Goal: Find specific page/section: Find specific page/section

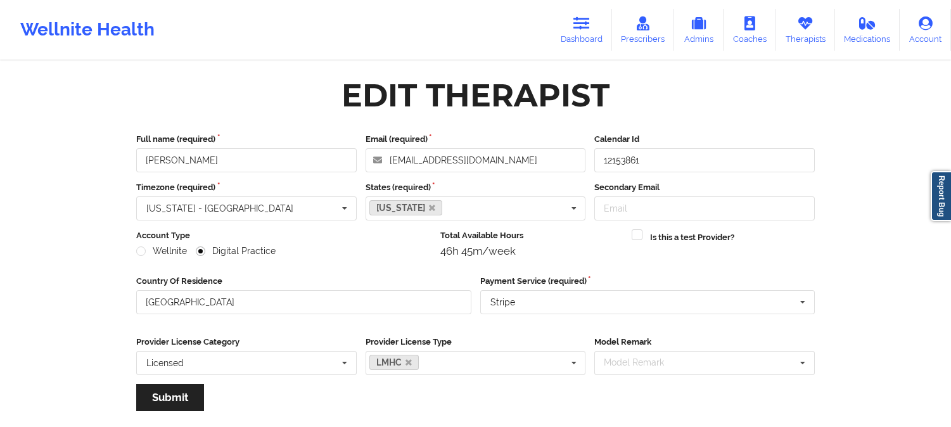
scroll to position [141, 0]
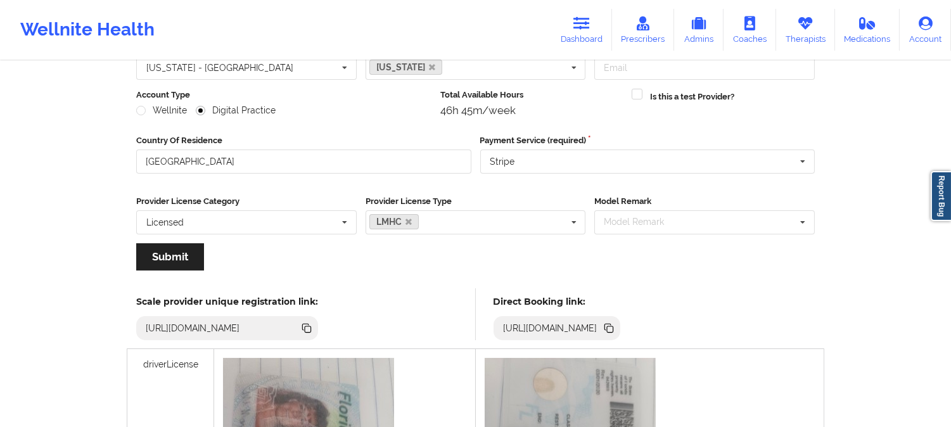
click at [798, 23] on icon at bounding box center [805, 23] width 16 height 14
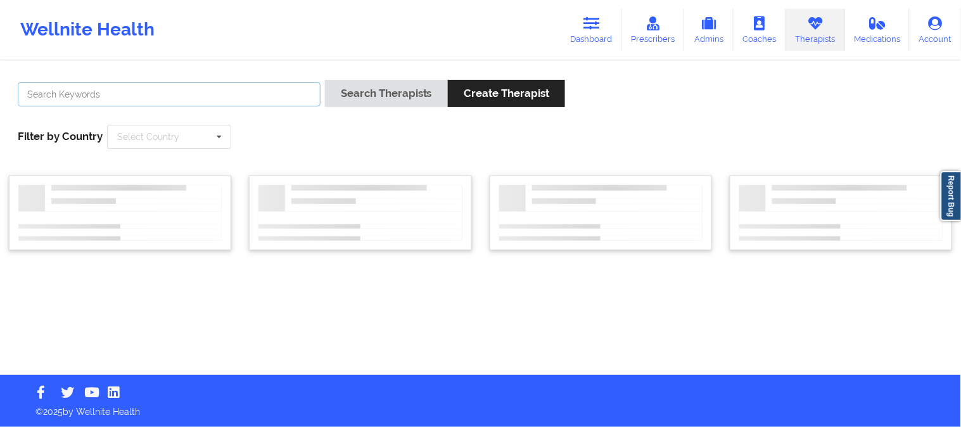
click at [229, 98] on input "text" at bounding box center [169, 94] width 303 height 24
paste input "[PERSON_NAME]"
type input "[PERSON_NAME]"
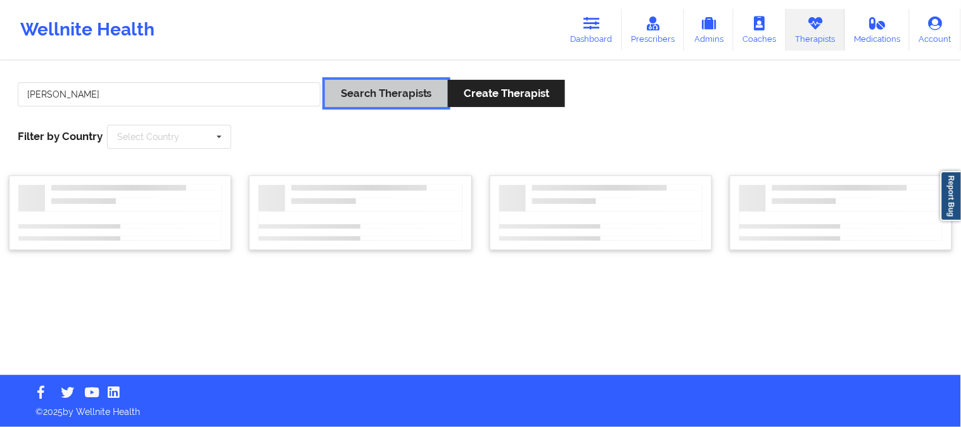
click at [377, 89] on button "Search Therapists" at bounding box center [386, 93] width 123 height 27
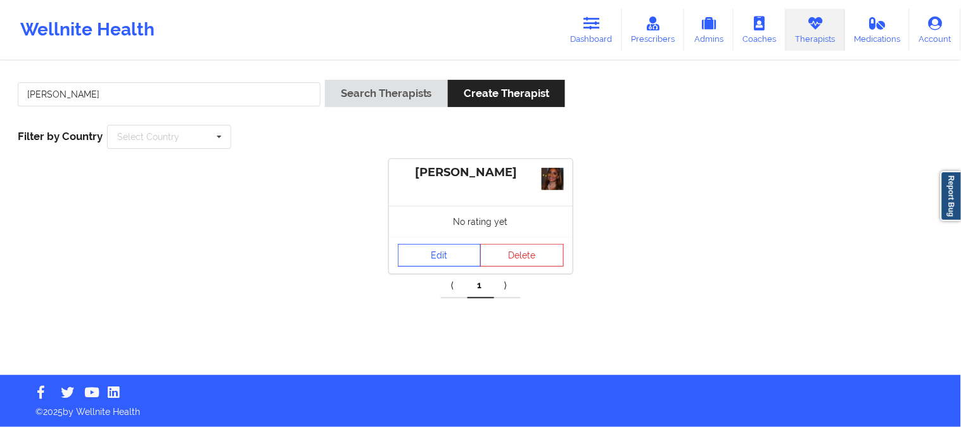
click at [437, 251] on link "Edit" at bounding box center [440, 255] width 84 height 23
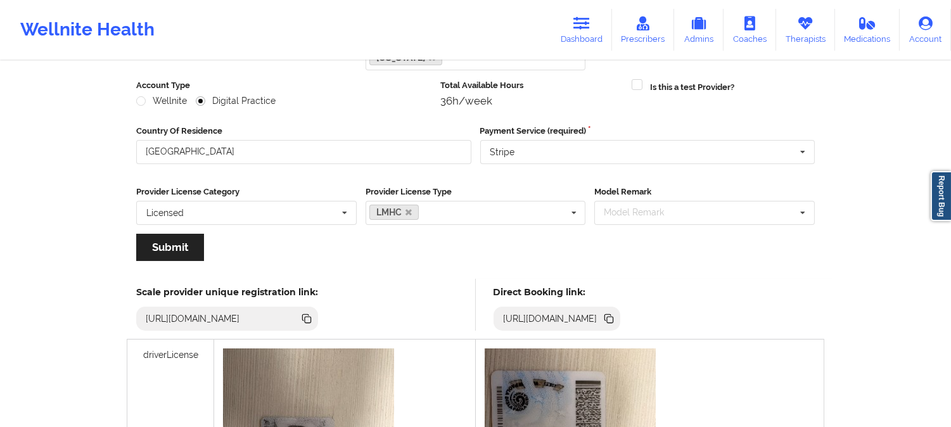
scroll to position [211, 0]
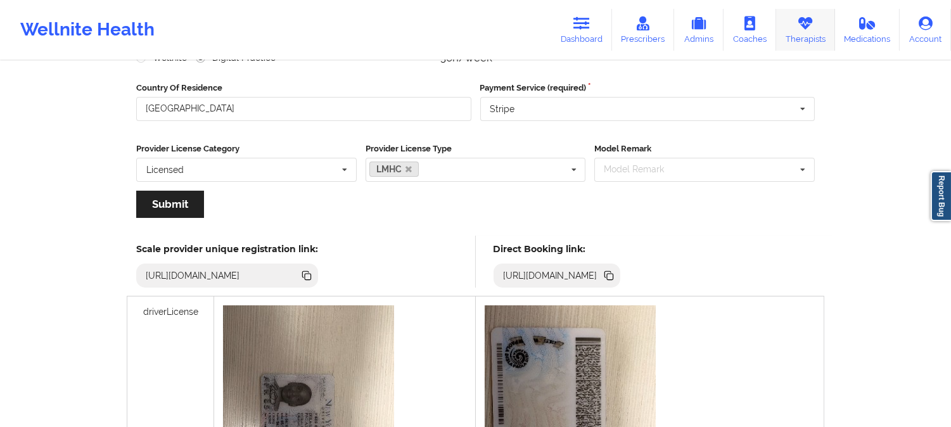
click at [806, 25] on icon at bounding box center [805, 23] width 16 height 14
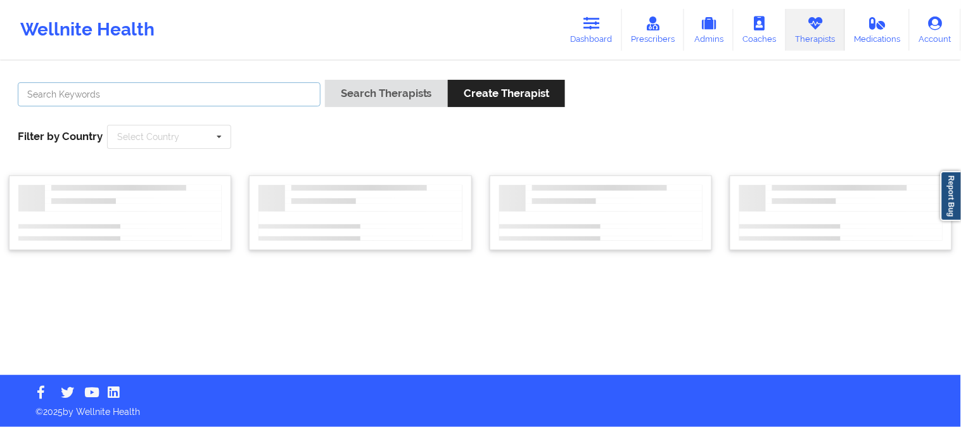
click at [168, 97] on input "text" at bounding box center [169, 94] width 303 height 24
paste input "Dashima Green"
type input "Dashima Green"
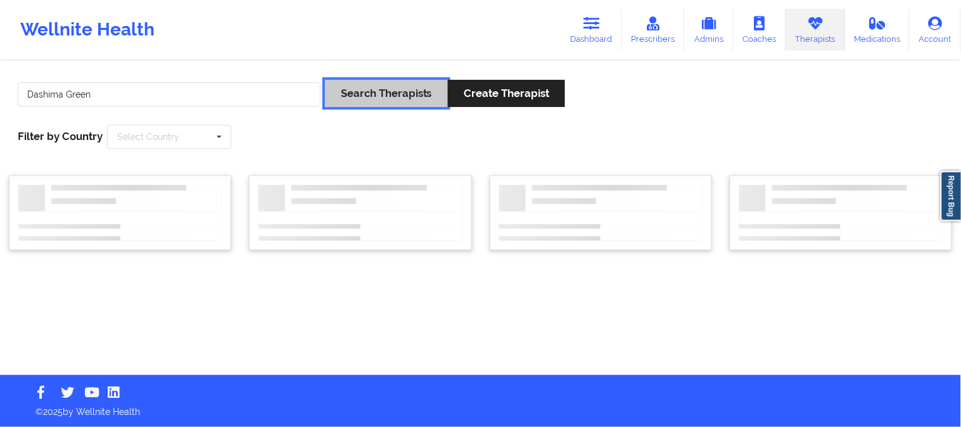
click at [351, 100] on button "Search Therapists" at bounding box center [386, 93] width 123 height 27
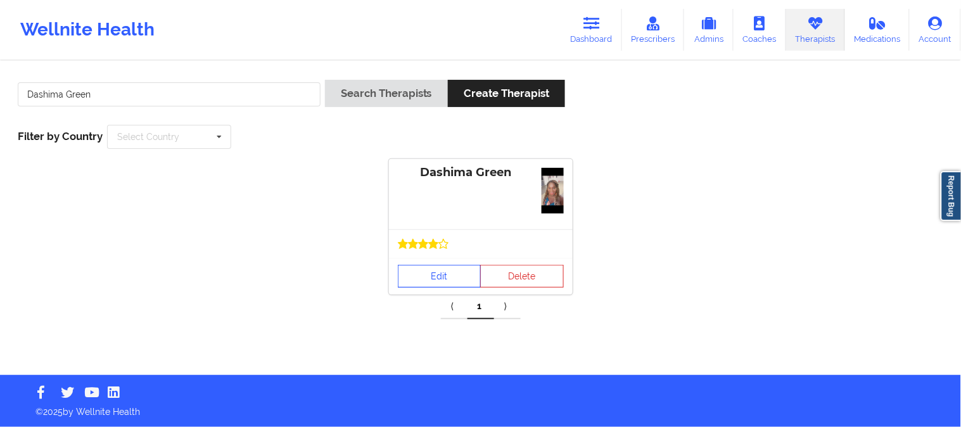
click at [443, 273] on link "Edit" at bounding box center [440, 276] width 84 height 23
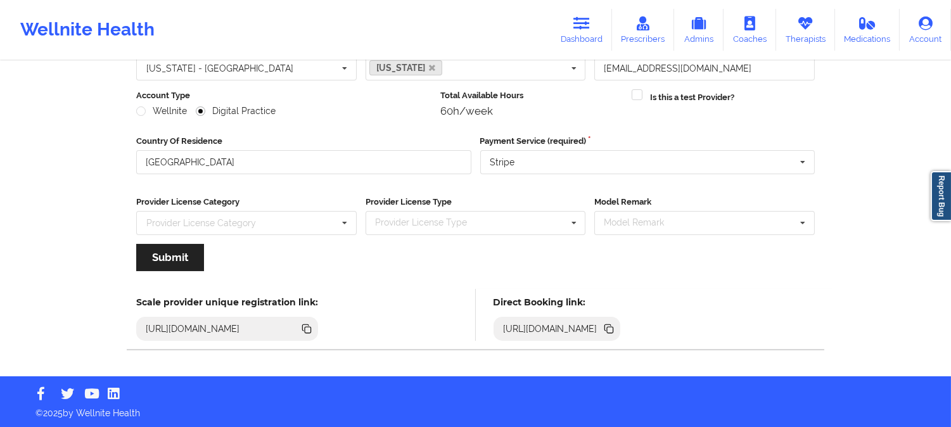
scroll to position [141, 0]
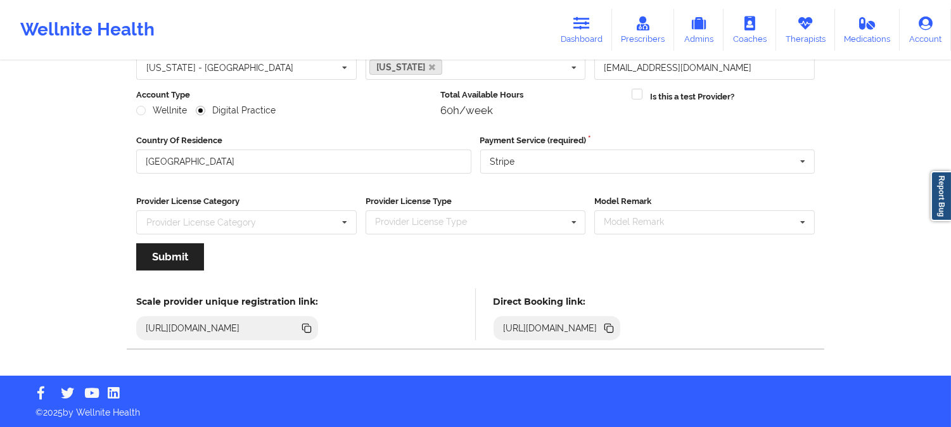
click at [613, 326] on icon at bounding box center [610, 329] width 6 height 6
click at [813, 14] on link "Therapists" at bounding box center [805, 30] width 59 height 42
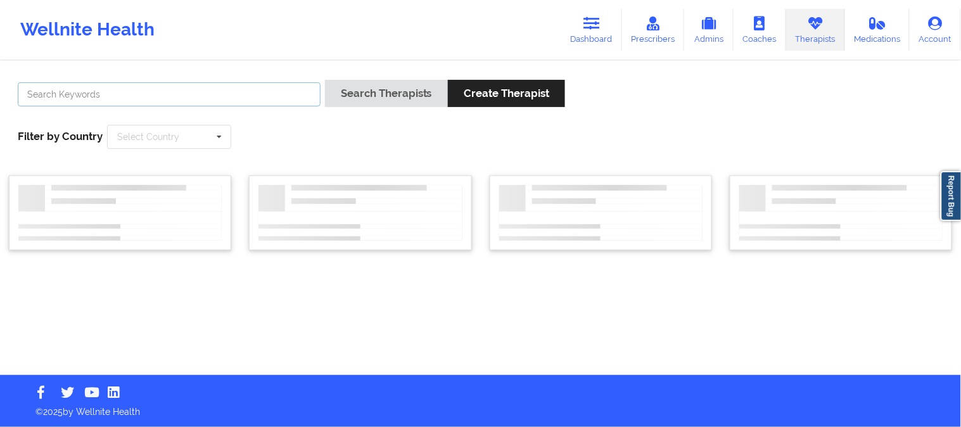
click at [274, 93] on input "text" at bounding box center [169, 94] width 303 height 24
paste input "[PERSON_NAME]"
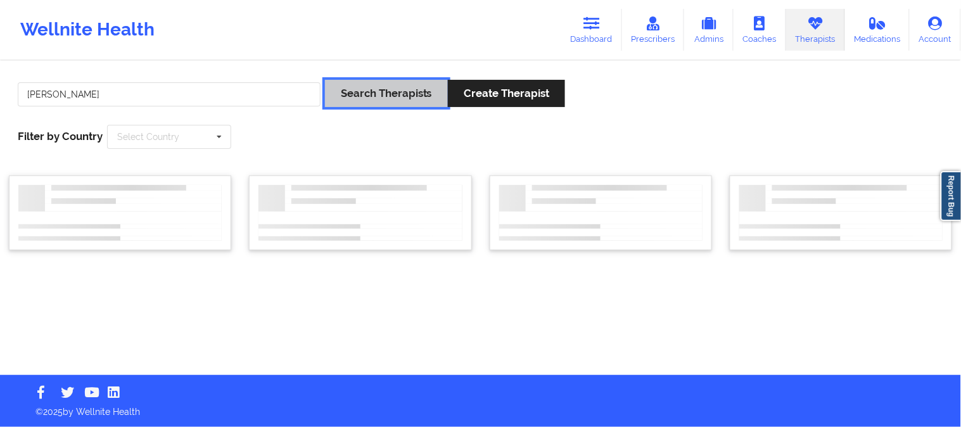
click at [391, 99] on button "Search Therapists" at bounding box center [386, 93] width 123 height 27
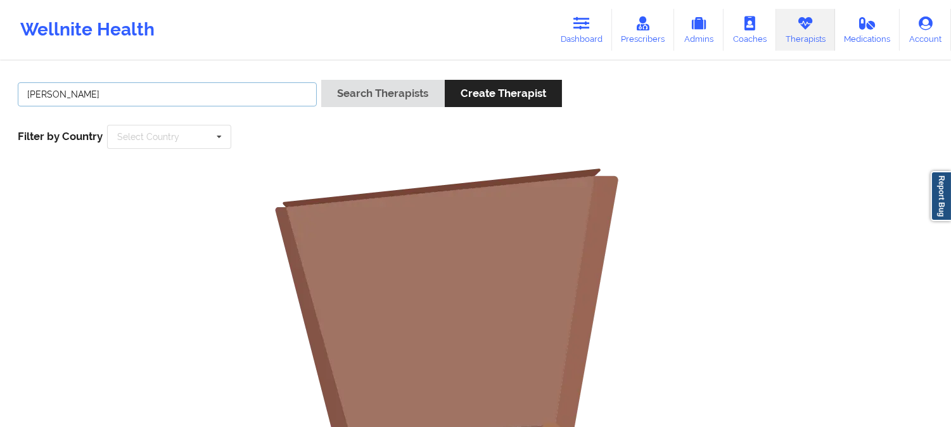
click at [241, 92] on input "[PERSON_NAME]" at bounding box center [167, 94] width 299 height 24
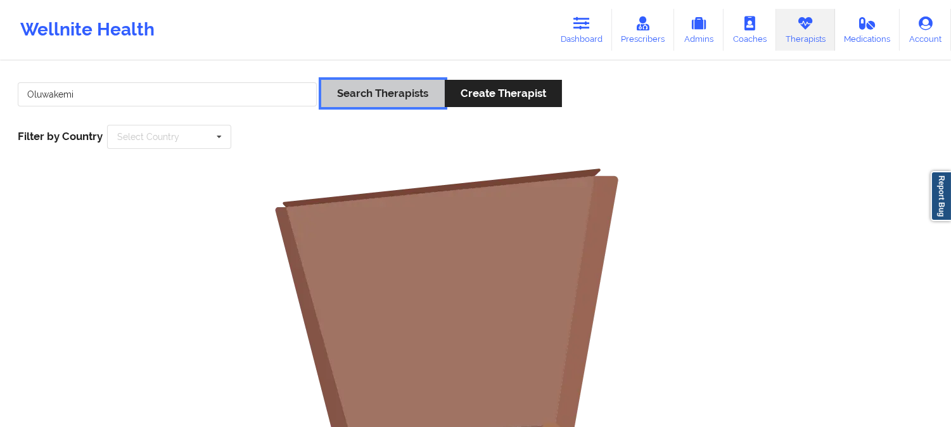
click at [380, 87] on button "Search Therapists" at bounding box center [382, 93] width 123 height 27
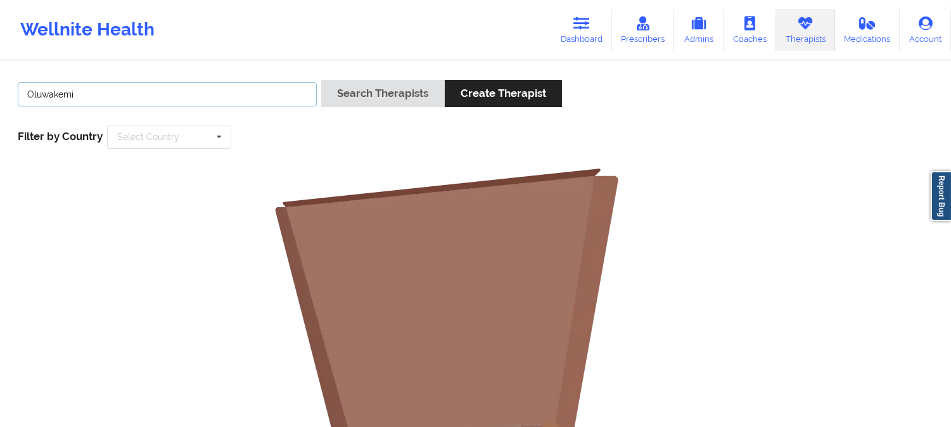
click at [222, 96] on input "Oluwakemi" at bounding box center [167, 94] width 299 height 24
paste input "[PERSON_NAME]"
type input "[PERSON_NAME]"
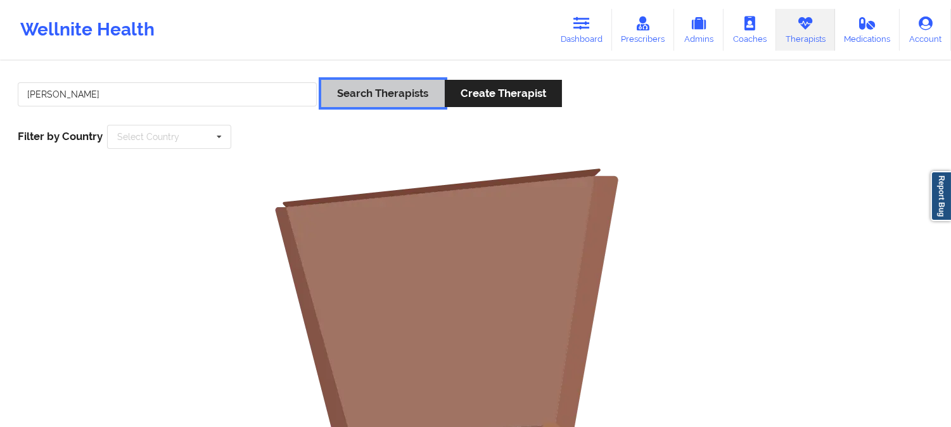
click at [378, 81] on button "Search Therapists" at bounding box center [382, 93] width 123 height 27
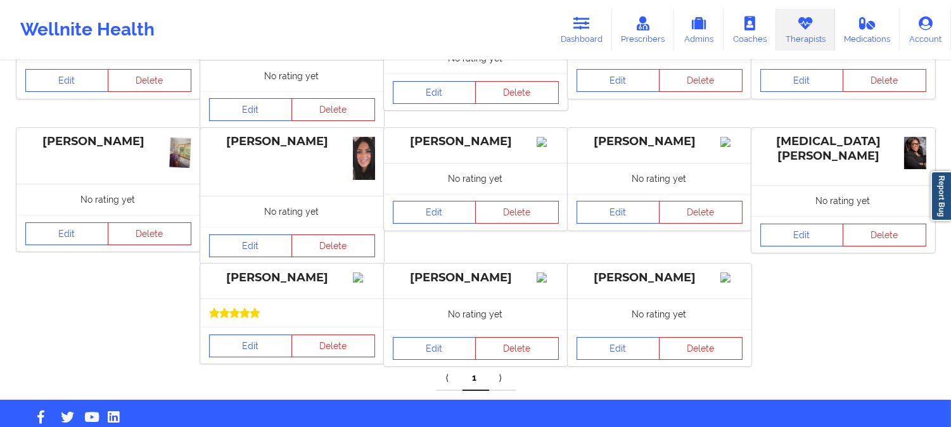
scroll to position [200, 0]
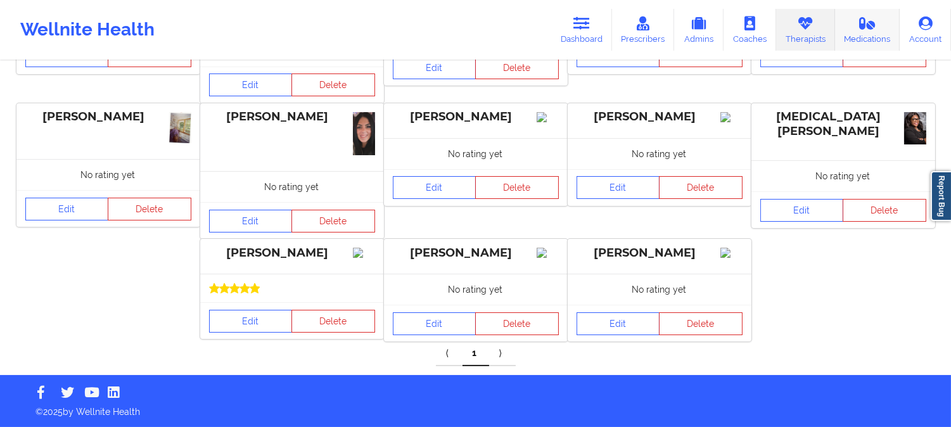
click at [865, 23] on icon at bounding box center [867, 23] width 16 height 14
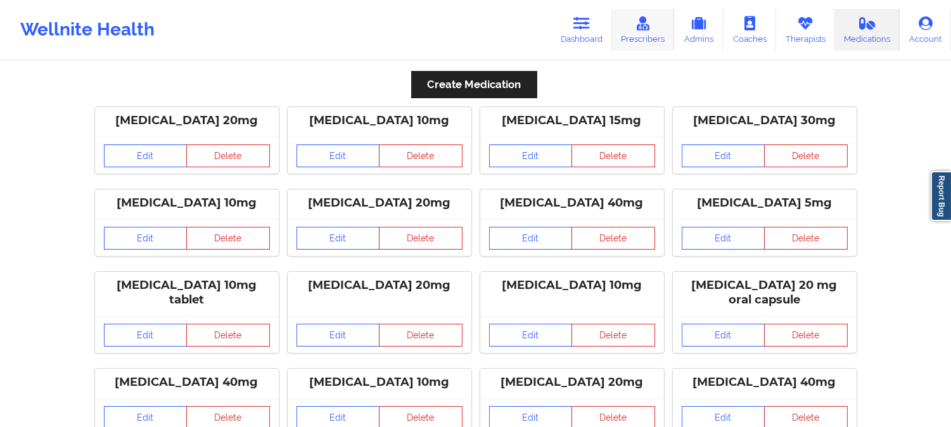
click at [655, 33] on link "Prescribers" at bounding box center [643, 30] width 63 height 42
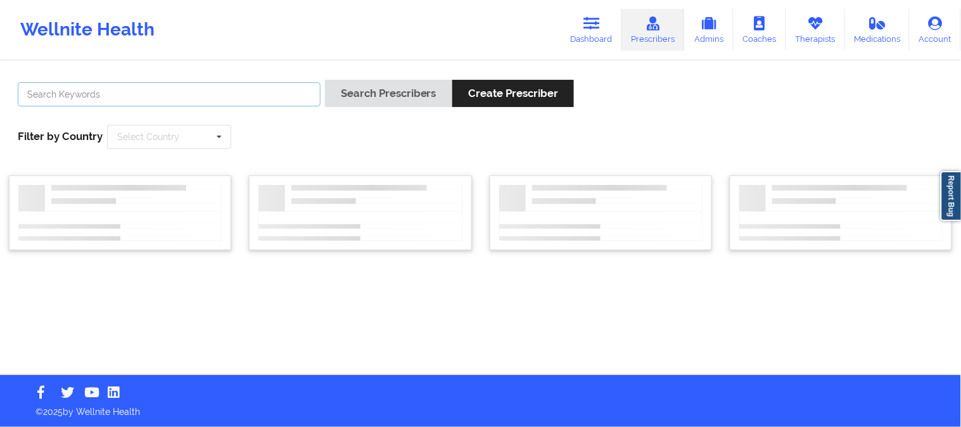
click at [209, 91] on input "text" at bounding box center [169, 94] width 303 height 24
paste input "[PERSON_NAME]"
type input "[PERSON_NAME]"
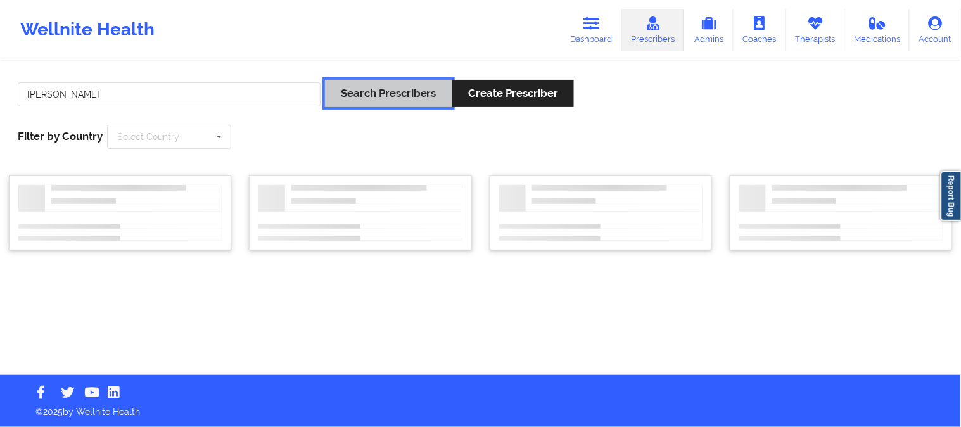
click at [375, 90] on button "Search Prescribers" at bounding box center [388, 93] width 127 height 27
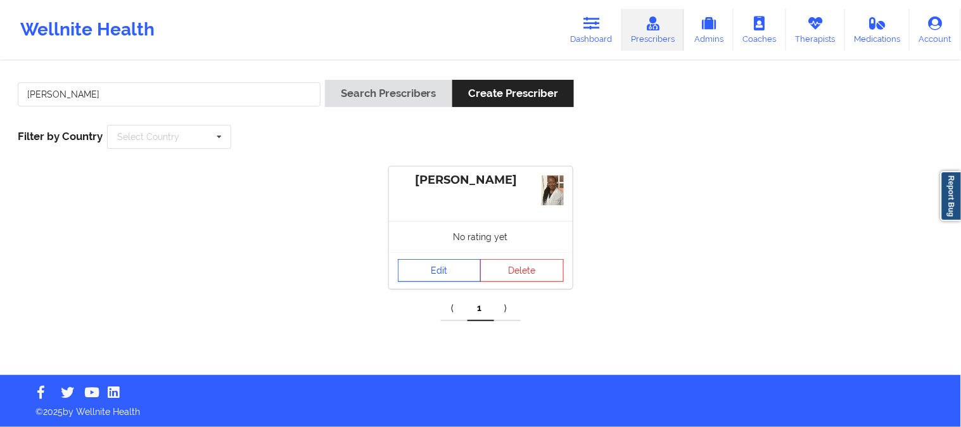
click at [450, 272] on link "Edit" at bounding box center [440, 270] width 84 height 23
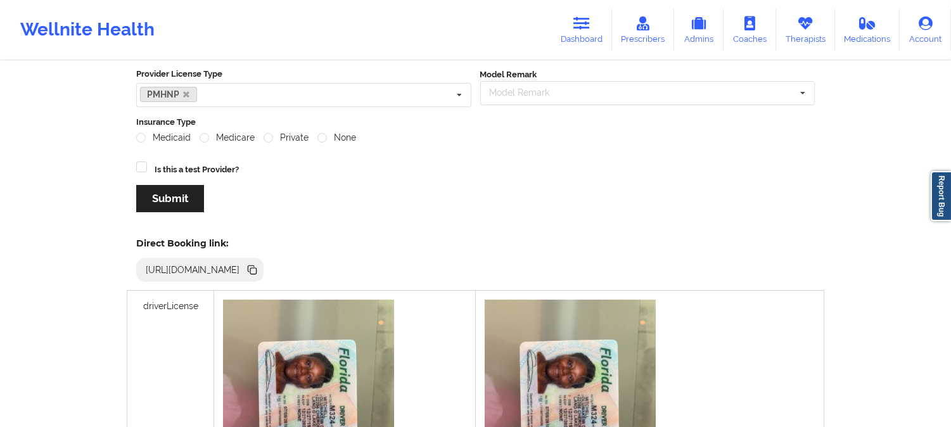
scroll to position [211, 0]
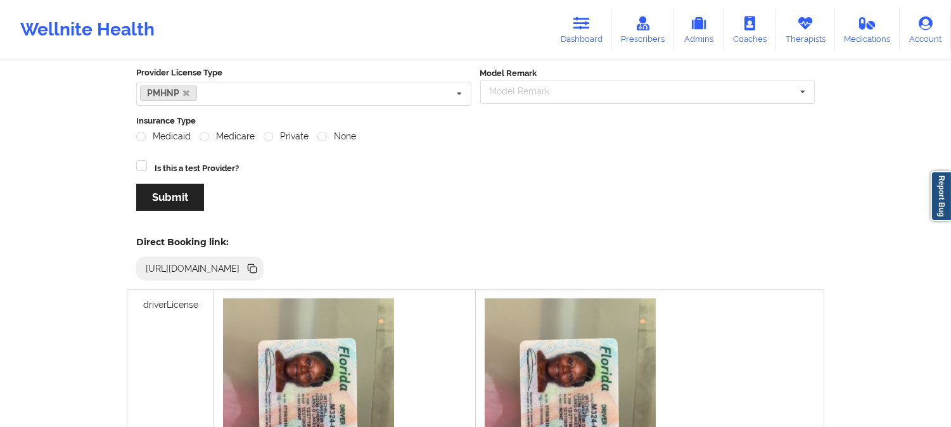
click at [257, 269] on icon at bounding box center [253, 270] width 6 height 6
click at [254, 267] on icon at bounding box center [251, 267] width 6 height 6
click at [806, 28] on icon at bounding box center [805, 23] width 16 height 14
